Goal: Transaction & Acquisition: Purchase product/service

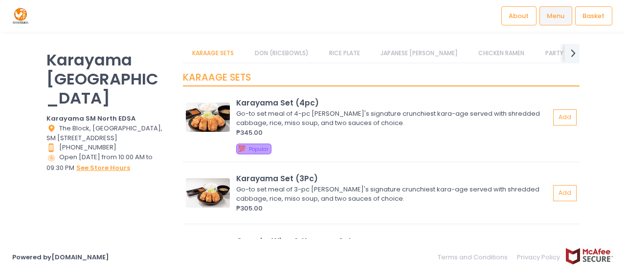
click at [86, 163] on button "see store hours" at bounding box center [103, 168] width 55 height 11
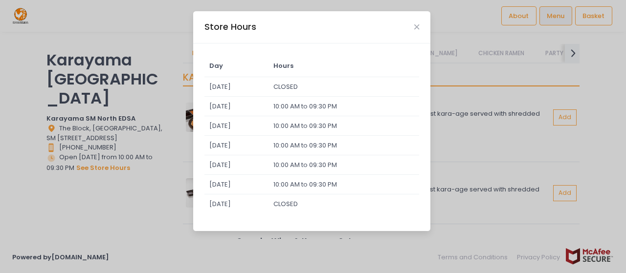
click at [61, 254] on div "Store Hours Day Hours [DATE] CLOSED [DATE] 10:00 AM to 09:30 PM [DATE] 10:00 AM…" at bounding box center [313, 136] width 626 height 273
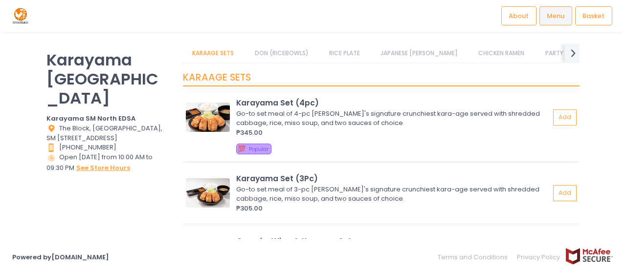
scroll to position [6, 0]
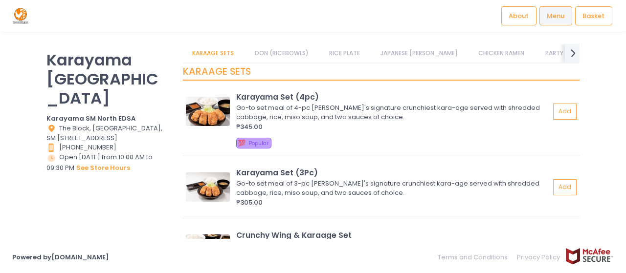
click at [283, 50] on link "DON (RICEBOWLS)" at bounding box center [281, 53] width 73 height 19
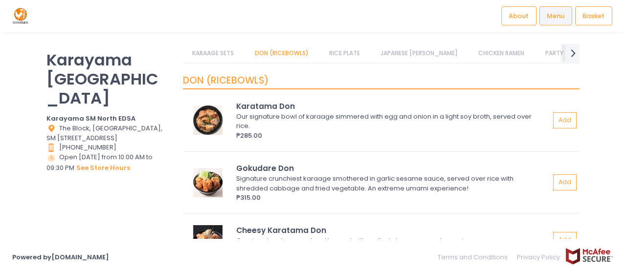
scroll to position [373, 0]
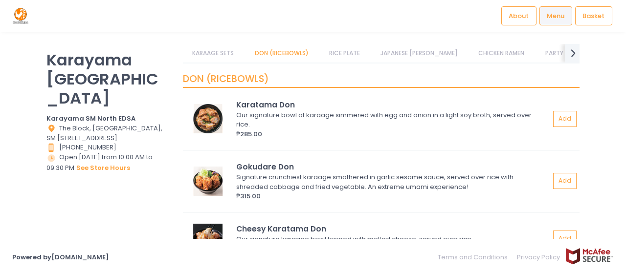
click at [349, 59] on link "RICE PLATE" at bounding box center [344, 53] width 50 height 19
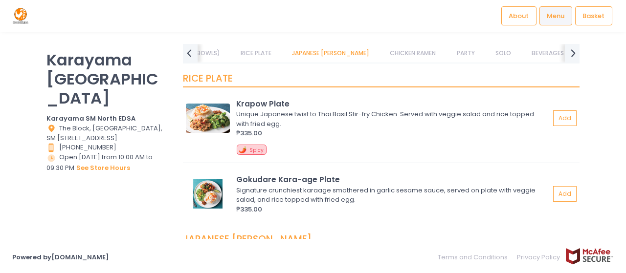
scroll to position [0, 102]
click at [395, 65] on div "RICE PLATE Krapow Plate Unique Japanese twist to Thai Basil Stir-fry Chicken. S…" at bounding box center [381, 144] width 396 height 161
click at [397, 57] on link "CHICKEN RAMEN" at bounding box center [411, 53] width 65 height 19
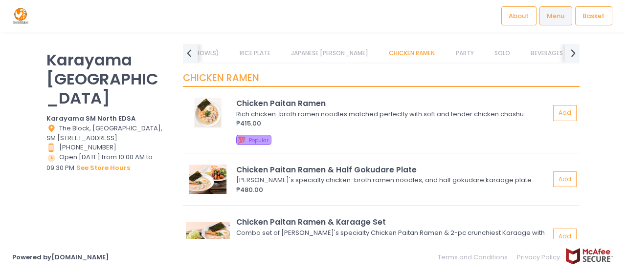
click at [324, 55] on link "JAPANESE [PERSON_NAME]" at bounding box center [330, 53] width 96 height 19
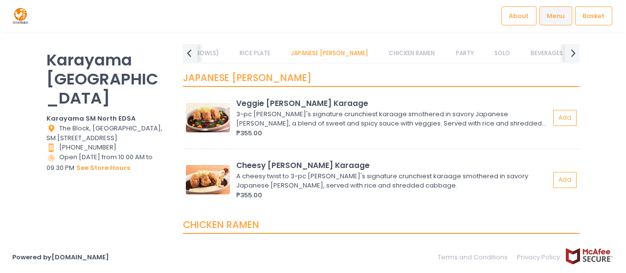
scroll to position [870, 0]
click at [446, 61] on link "PARTY" at bounding box center [464, 53] width 37 height 19
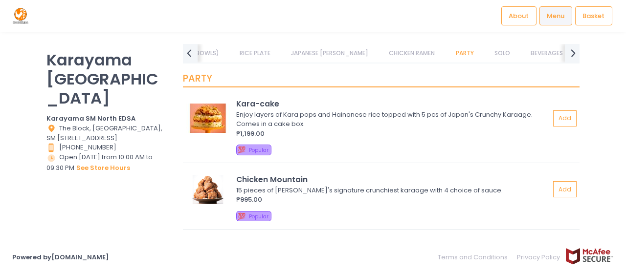
scroll to position [1220, 0]
click at [484, 52] on link "SOLO" at bounding box center [501, 53] width 35 height 19
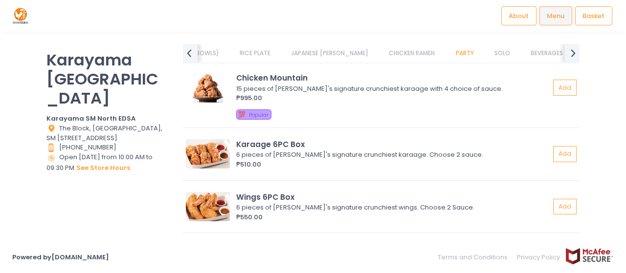
scroll to position [1317, 0]
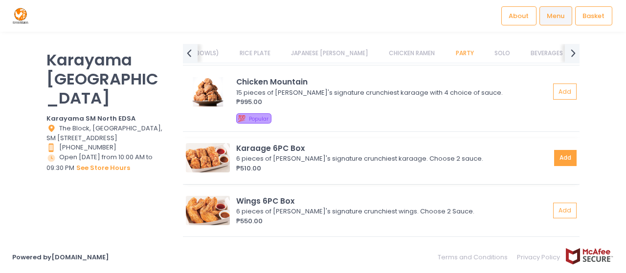
click at [567, 155] on button "Add" at bounding box center [565, 158] width 22 height 16
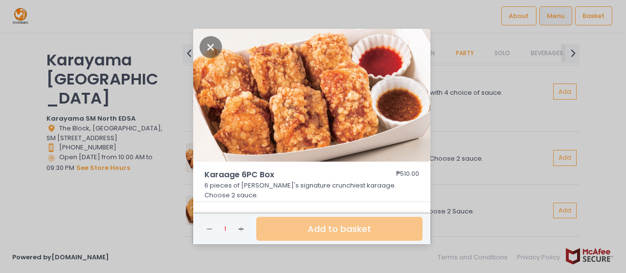
click at [495, 214] on div "Karaage 6PC Box ₱510.00 6 pieces of [PERSON_NAME]'s signature crunchiest karaag…" at bounding box center [313, 136] width 626 height 273
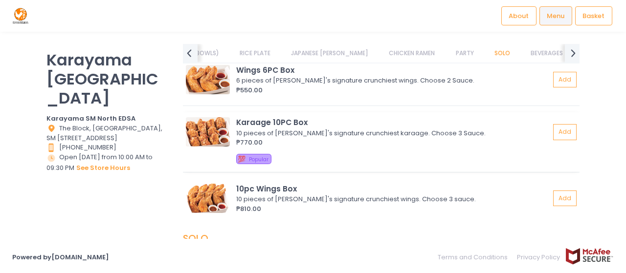
scroll to position [1452, 0]
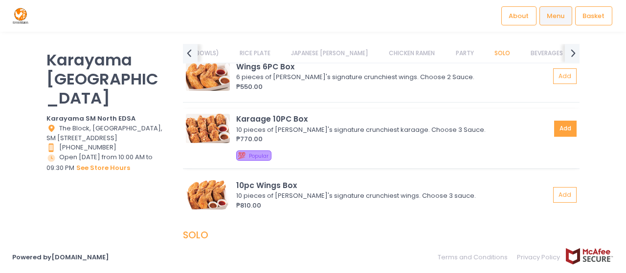
click at [554, 127] on button "Add" at bounding box center [565, 129] width 22 height 16
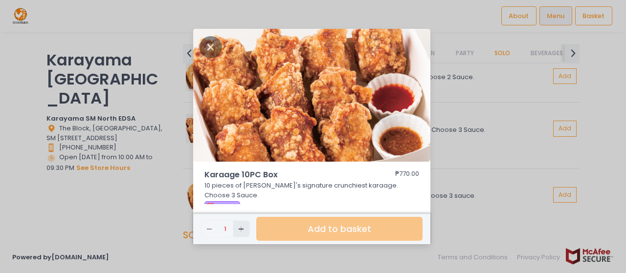
click at [240, 231] on icon "Add Created with Sketch." at bounding box center [241, 229] width 8 height 8
click at [209, 227] on icon "Remove Created with Sketch." at bounding box center [209, 229] width 8 height 8
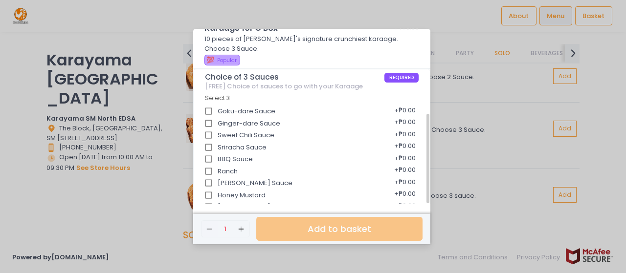
scroll to position [170, 0]
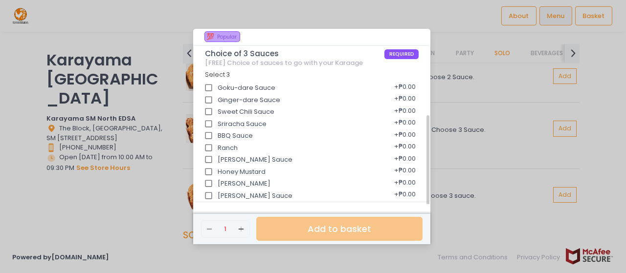
click at [208, 196] on input "[PERSON_NAME] Sauce" at bounding box center [208, 196] width 19 height 19
checkbox input "true"
click at [202, 171] on input "Honey Mustard" at bounding box center [208, 172] width 19 height 19
checkbox input "true"
click at [209, 187] on input "[PERSON_NAME] Sauce" at bounding box center [208, 196] width 19 height 19
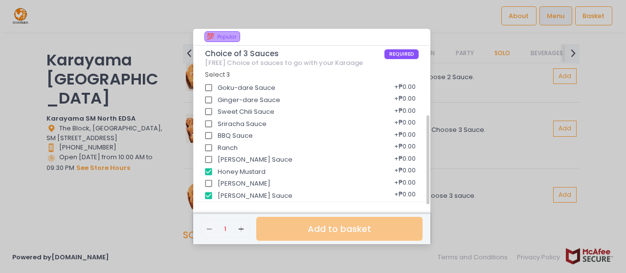
checkbox input "false"
click at [208, 183] on input "[PERSON_NAME]" at bounding box center [208, 183] width 19 height 19
checkbox input "true"
click at [212, 202] on input "[PERSON_NAME] Sauce" at bounding box center [208, 196] width 19 height 19
checkbox input "true"
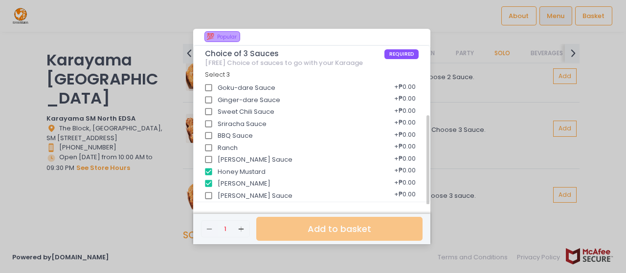
scroll to position [170, 0]
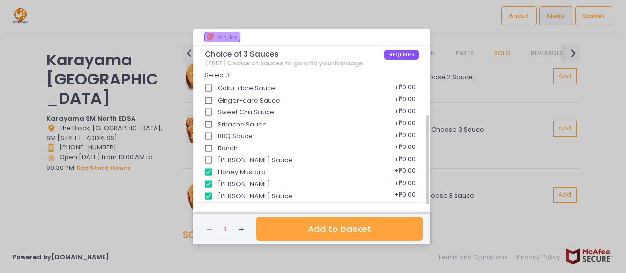
click at [304, 217] on div "Remove Created with Sketch. 1 Add Created with Sketch. Add to basket" at bounding box center [311, 229] width 237 height 30
click at [303, 229] on button "Add to basket" at bounding box center [339, 229] width 166 height 24
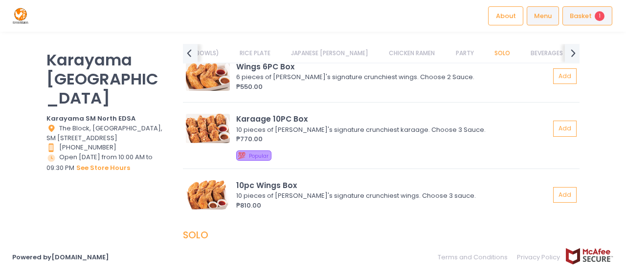
click at [584, 14] on span "Basket" at bounding box center [580, 16] width 22 height 10
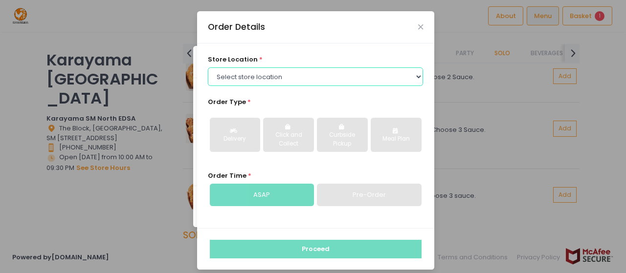
click at [298, 77] on select "Select store location [GEOGRAPHIC_DATA] [PERSON_NAME] (Near [GEOGRAPHIC_DATA]-[…" at bounding box center [315, 76] width 215 height 19
select select "6793520d096a4dacbb757c0e"
click at [208, 67] on select "Select store location [GEOGRAPHIC_DATA] [PERSON_NAME] (Near [GEOGRAPHIC_DATA]-[…" at bounding box center [315, 76] width 215 height 19
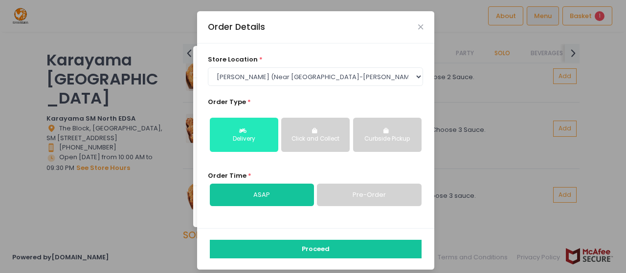
click at [245, 126] on button "Delivery" at bounding box center [244, 135] width 68 height 34
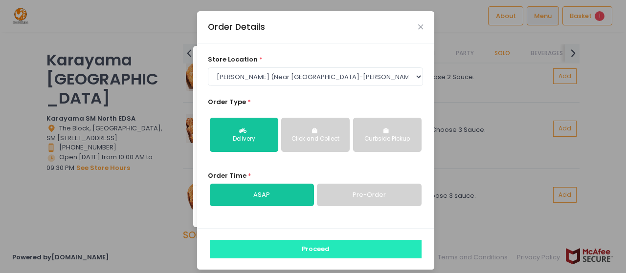
click at [248, 251] on button "Proceed" at bounding box center [316, 249] width 212 height 19
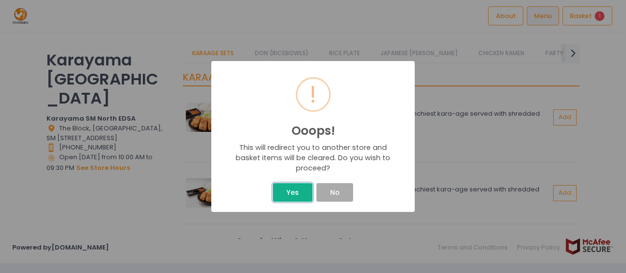
click at [292, 192] on button "Yes" at bounding box center [292, 192] width 39 height 19
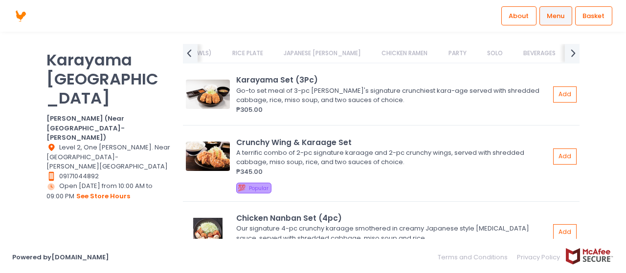
scroll to position [0, 167]
click at [419, 58] on link "SOLO" at bounding box center [436, 53] width 35 height 19
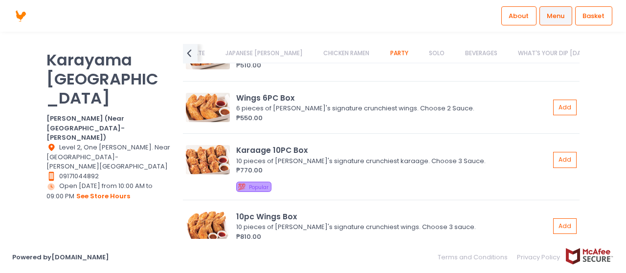
scroll to position [1396, 0]
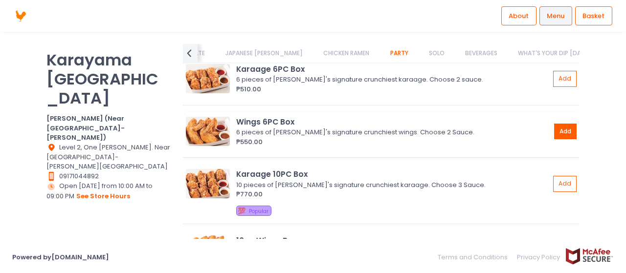
click at [562, 124] on button "Add" at bounding box center [565, 132] width 22 height 16
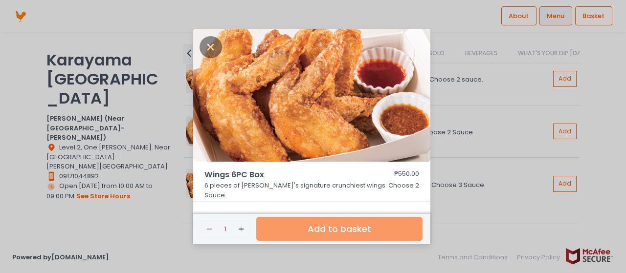
click at [615, 137] on div "Wings 6PC Box ₱550.00 6 pieces of Karayama's signature crunchiest wings. Choose…" at bounding box center [313, 136] width 626 height 273
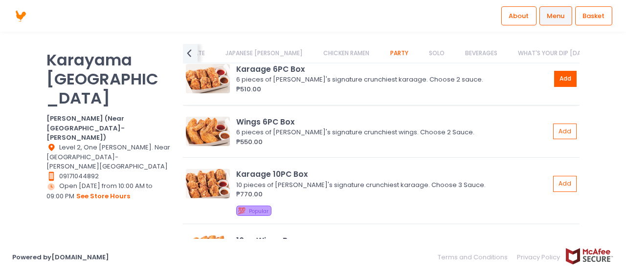
click at [561, 81] on button "Add" at bounding box center [565, 79] width 22 height 16
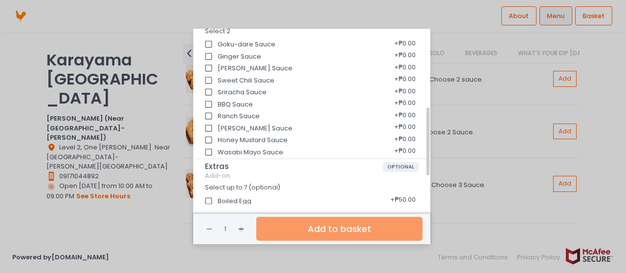
scroll to position [200, 0]
click at [207, 147] on input "Wasabi Mayo Sauce" at bounding box center [208, 152] width 19 height 19
checkbox input "true"
click at [209, 137] on input "Honey Mustard Sauce" at bounding box center [208, 140] width 19 height 19
checkbox input "true"
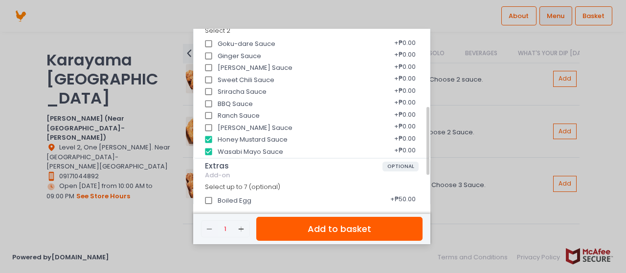
click at [209, 125] on input "[PERSON_NAME] Sauce" at bounding box center [208, 128] width 19 height 19
click at [202, 125] on input "[PERSON_NAME] Sauce" at bounding box center [208, 128] width 19 height 19
click at [207, 126] on input "[PERSON_NAME] Sauce" at bounding box center [208, 128] width 19 height 19
click at [209, 129] on input "[PERSON_NAME] Sauce" at bounding box center [208, 128] width 19 height 19
checkbox input "false"
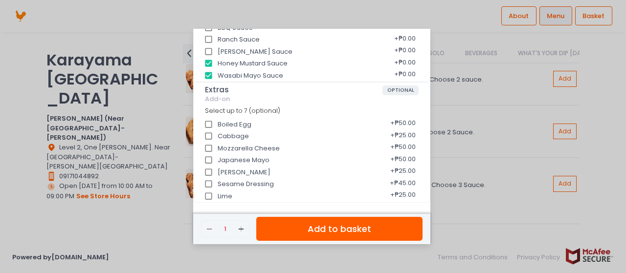
scroll to position [277, 0]
click at [337, 230] on button "Add to basket" at bounding box center [339, 229] width 166 height 24
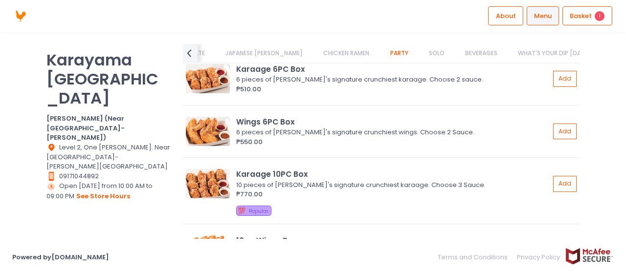
click at [516, 49] on link "WHAT'S YOUR DIP [DATE]?" at bounding box center [555, 53] width 95 height 19
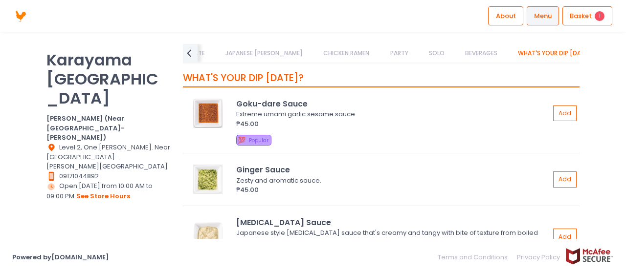
click at [461, 51] on link "BEVERAGES" at bounding box center [481, 53] width 51 height 19
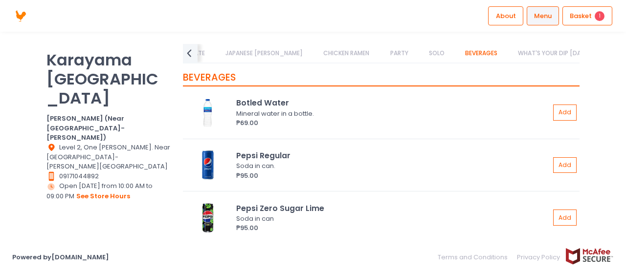
click at [380, 52] on link "PARTY" at bounding box center [398, 53] width 37 height 19
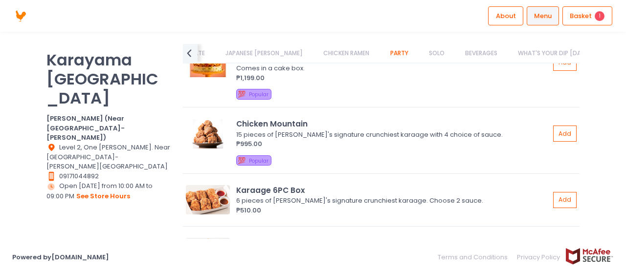
click at [330, 50] on link "CHICKEN RAMEN" at bounding box center [346, 53] width 65 height 19
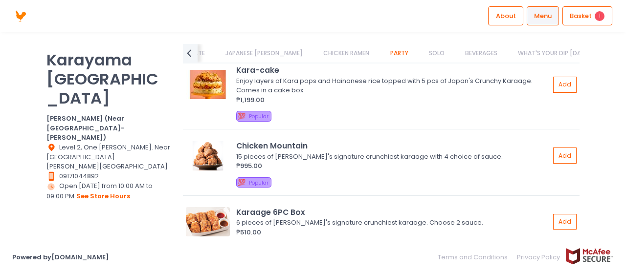
scroll to position [1254, 0]
